Goal: Transaction & Acquisition: Purchase product/service

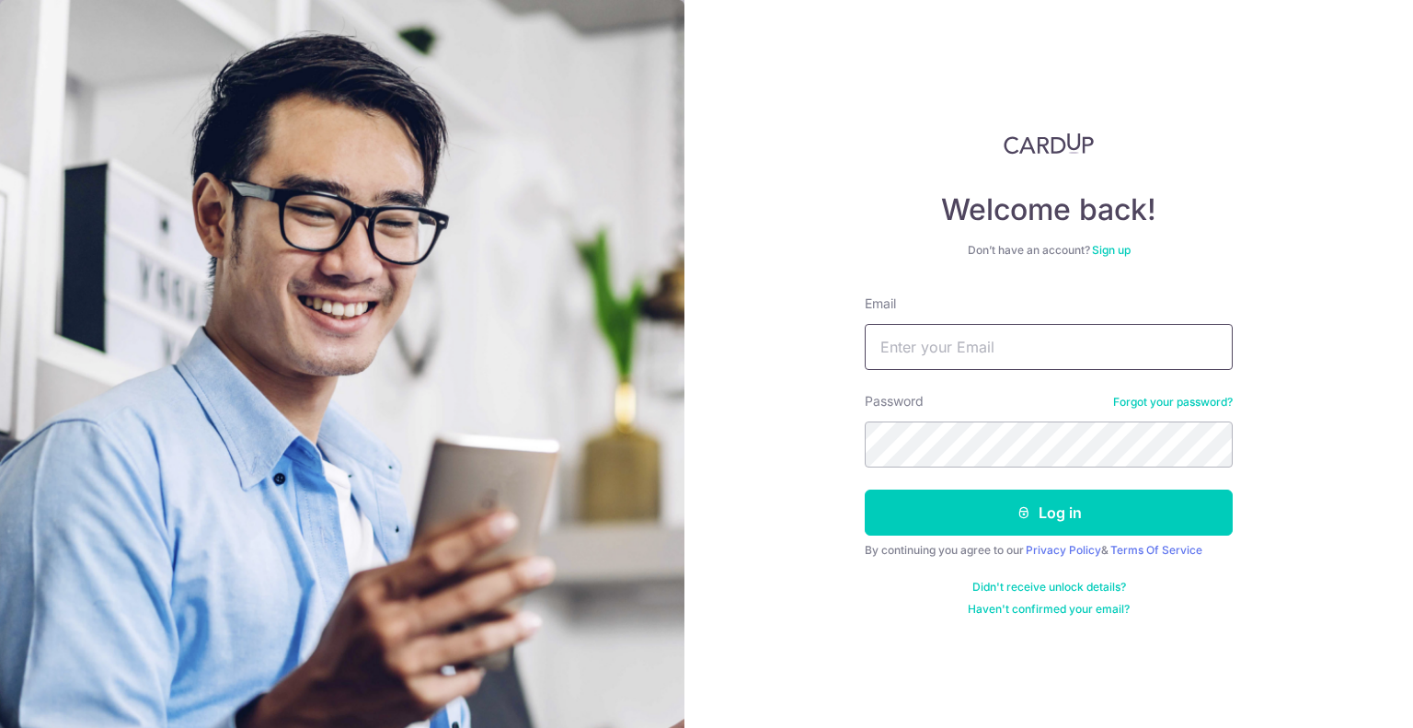
click at [952, 345] on input "Email" at bounding box center [1049, 347] width 368 height 46
type input "[EMAIL_ADDRESS][DOMAIN_NAME]"
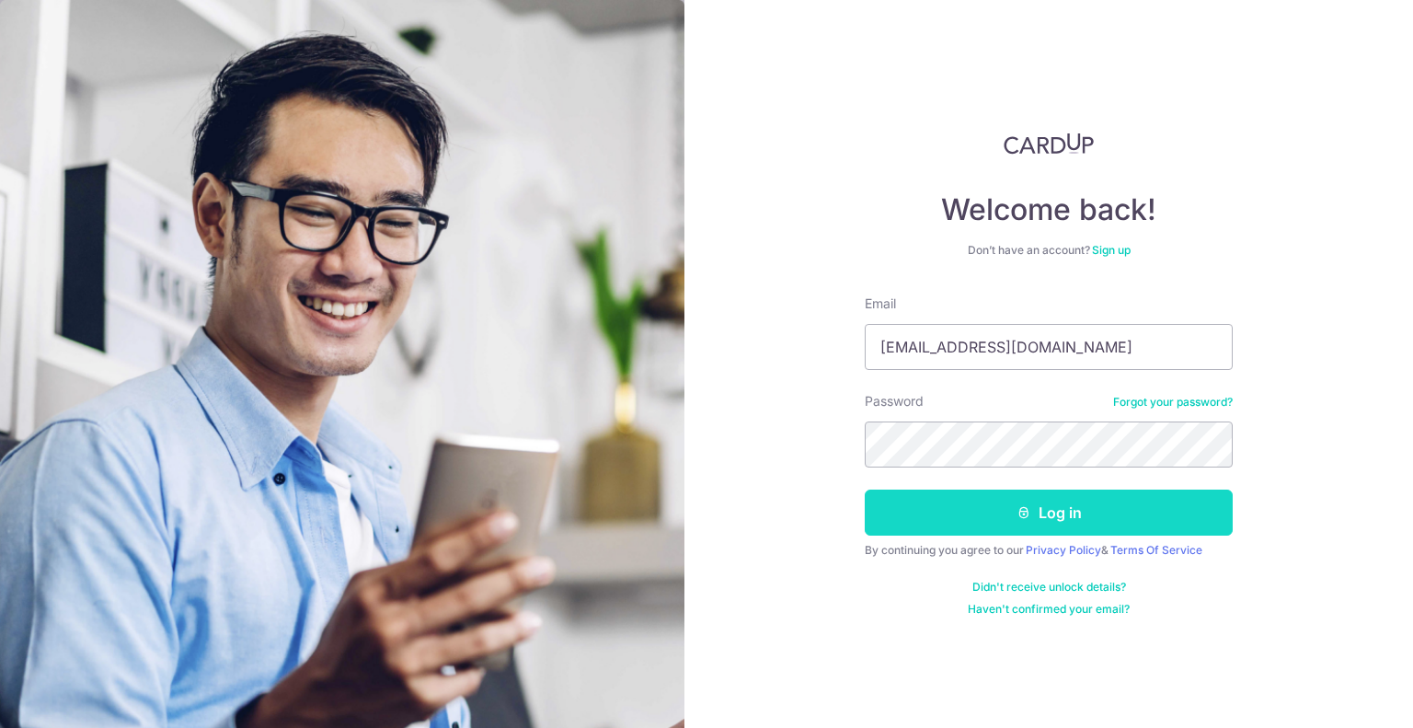
click at [913, 522] on button "Log in" at bounding box center [1049, 512] width 368 height 46
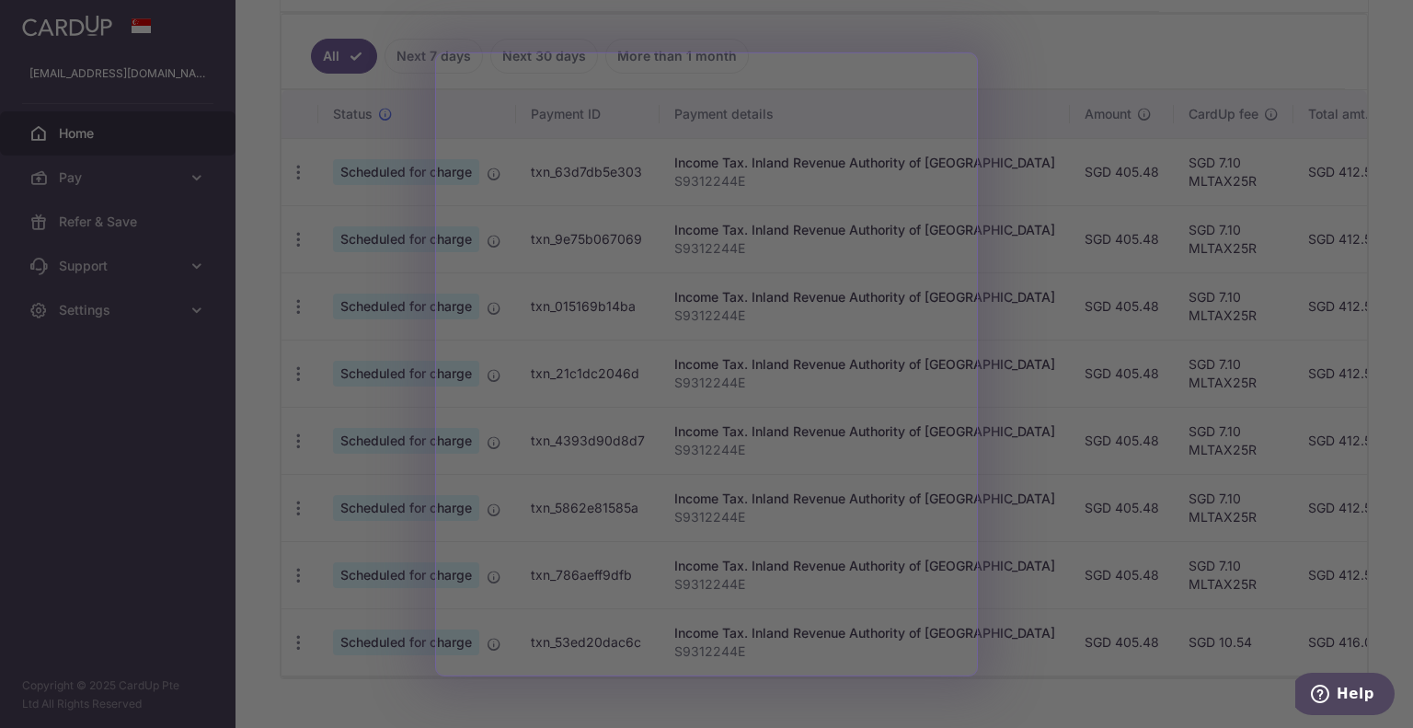
scroll to position [480, 0]
click at [1063, 76] on div at bounding box center [713, 367] width 1427 height 735
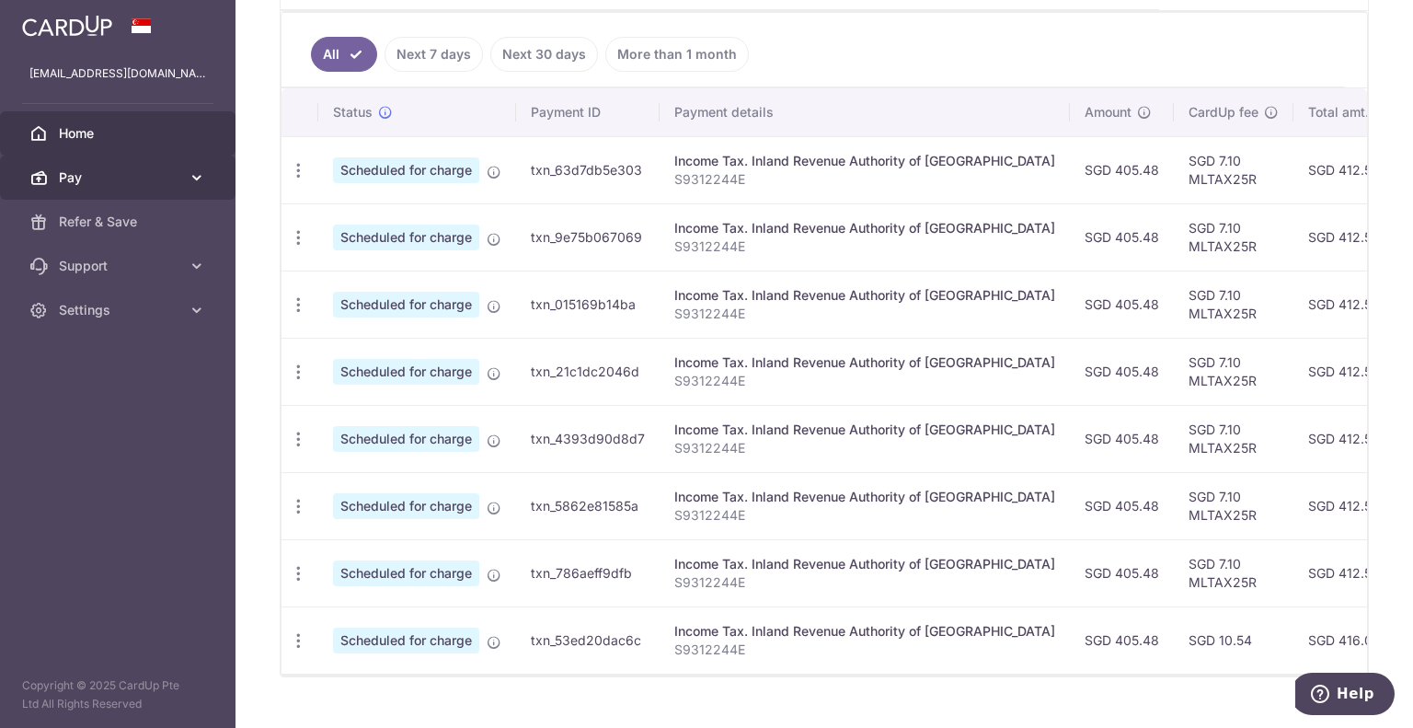
click at [202, 163] on link "Pay" at bounding box center [117, 177] width 235 height 44
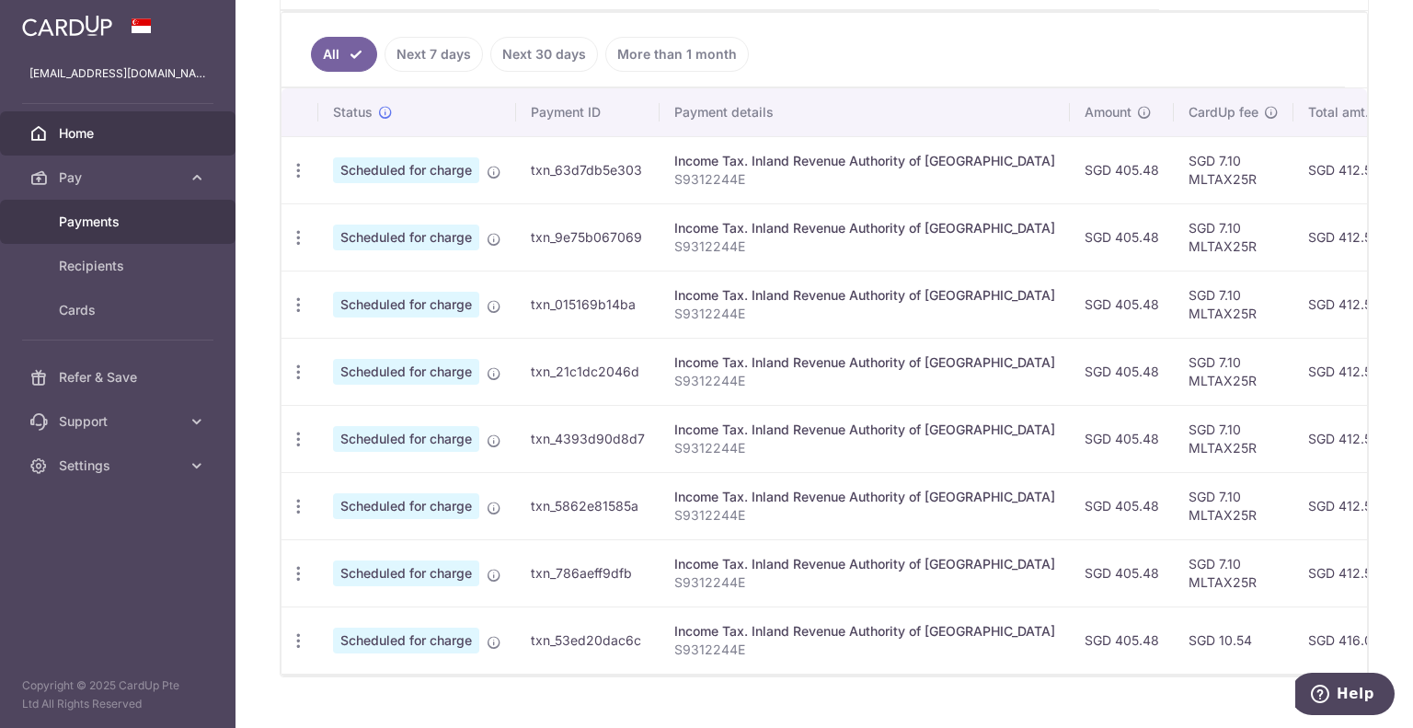
click at [159, 238] on link "Payments" at bounding box center [117, 222] width 235 height 44
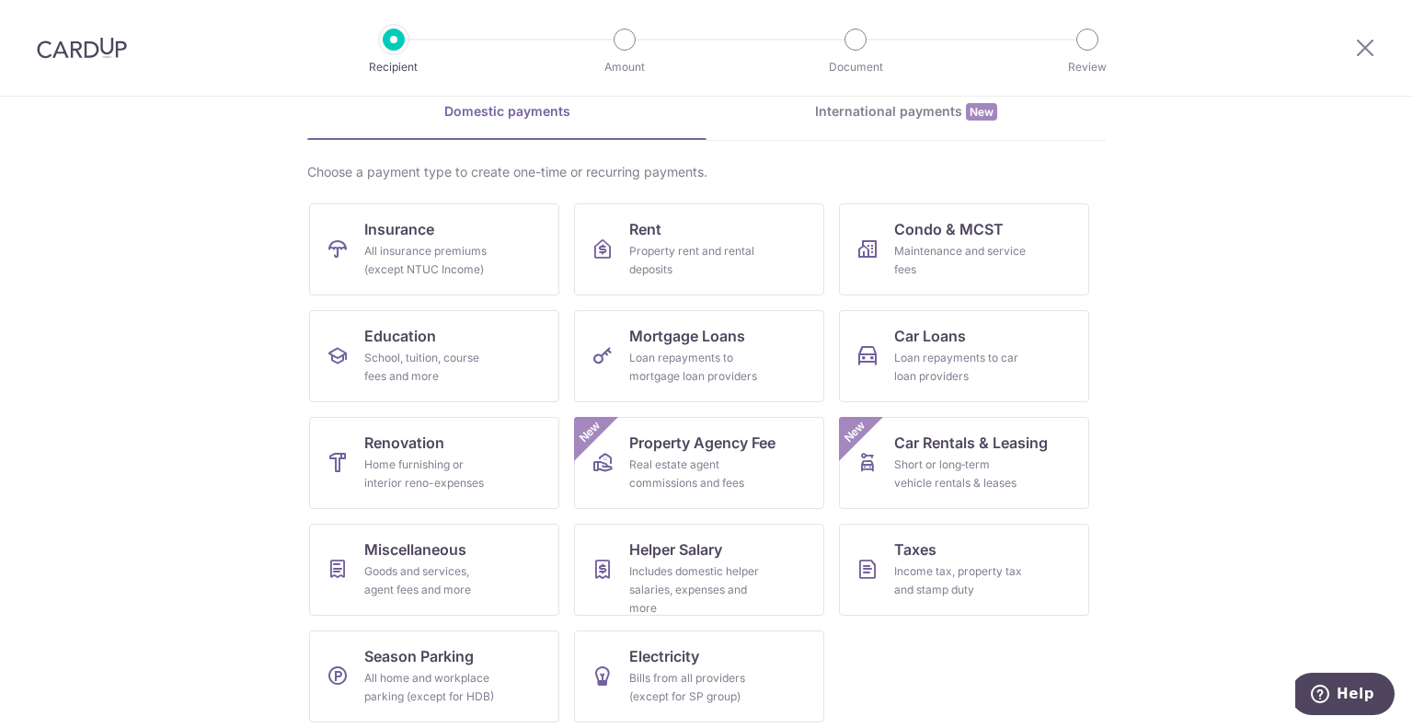
scroll to position [95, 0]
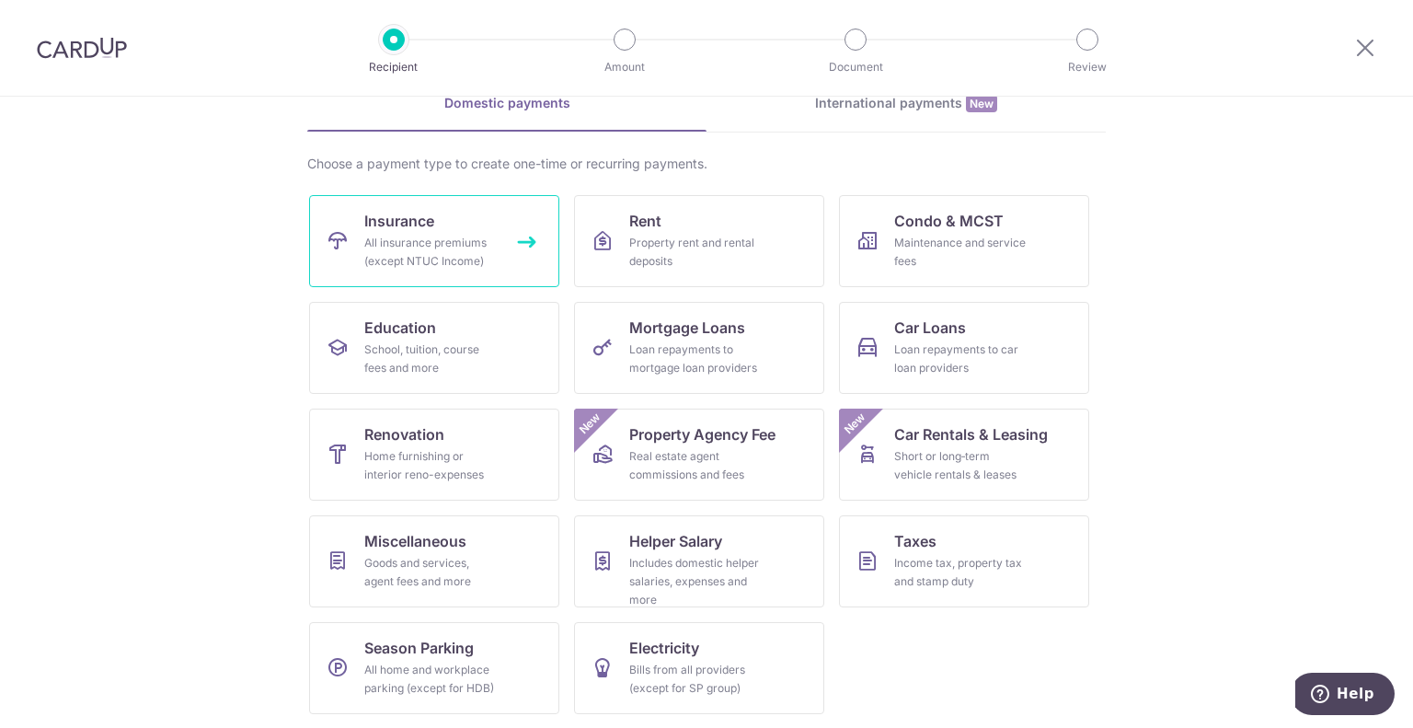
click at [406, 231] on link "Insurance All insurance premiums (except NTUC Income)" at bounding box center [434, 241] width 250 height 92
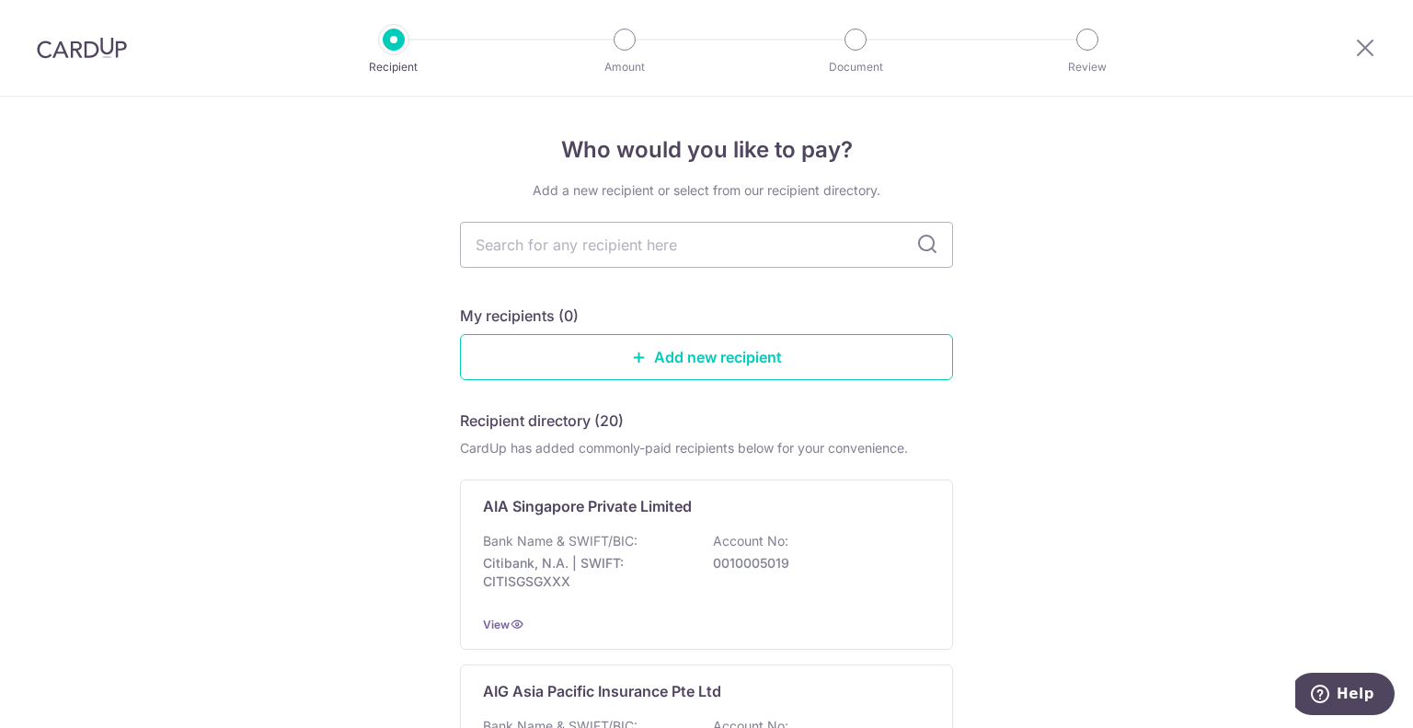
click at [79, 53] on img at bounding box center [82, 48] width 90 height 22
